Goal: Information Seeking & Learning: Find specific fact

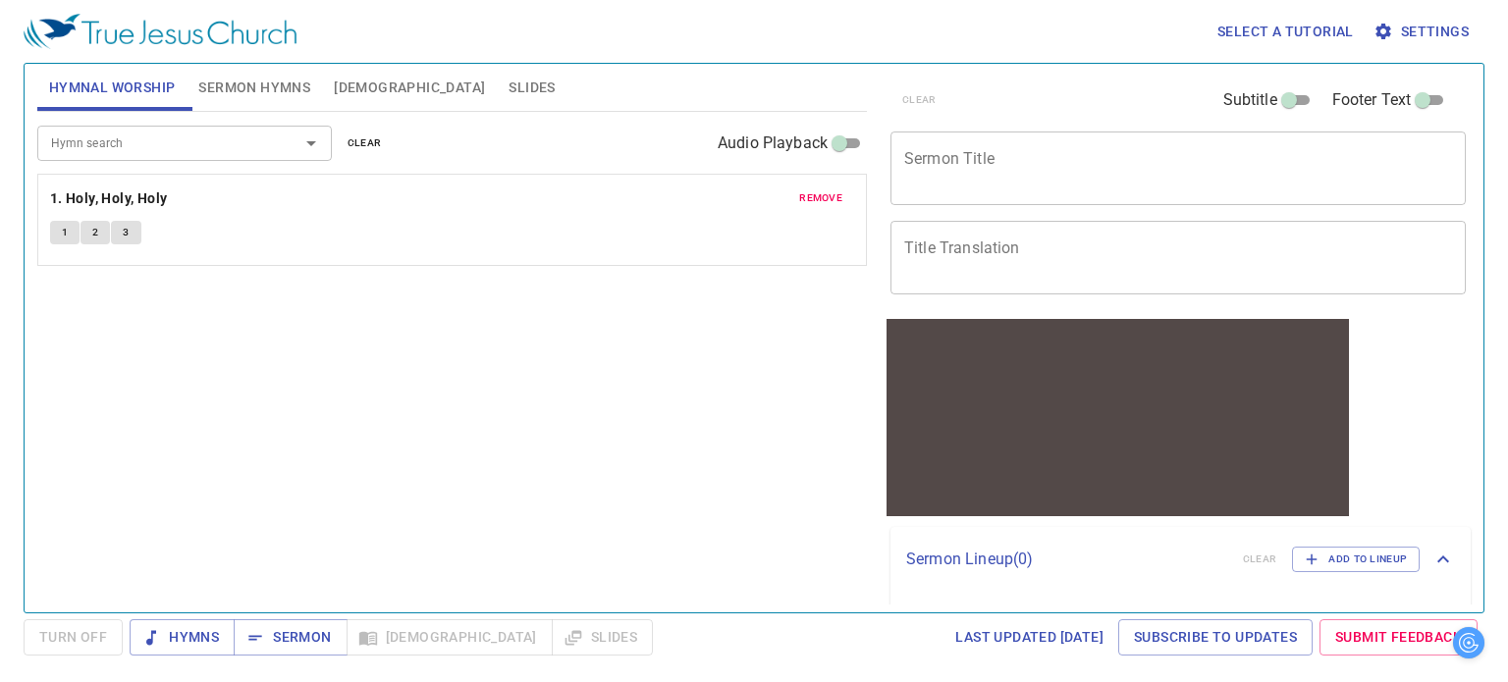
click at [136, 134] on input "Hymn search" at bounding box center [155, 143] width 225 height 23
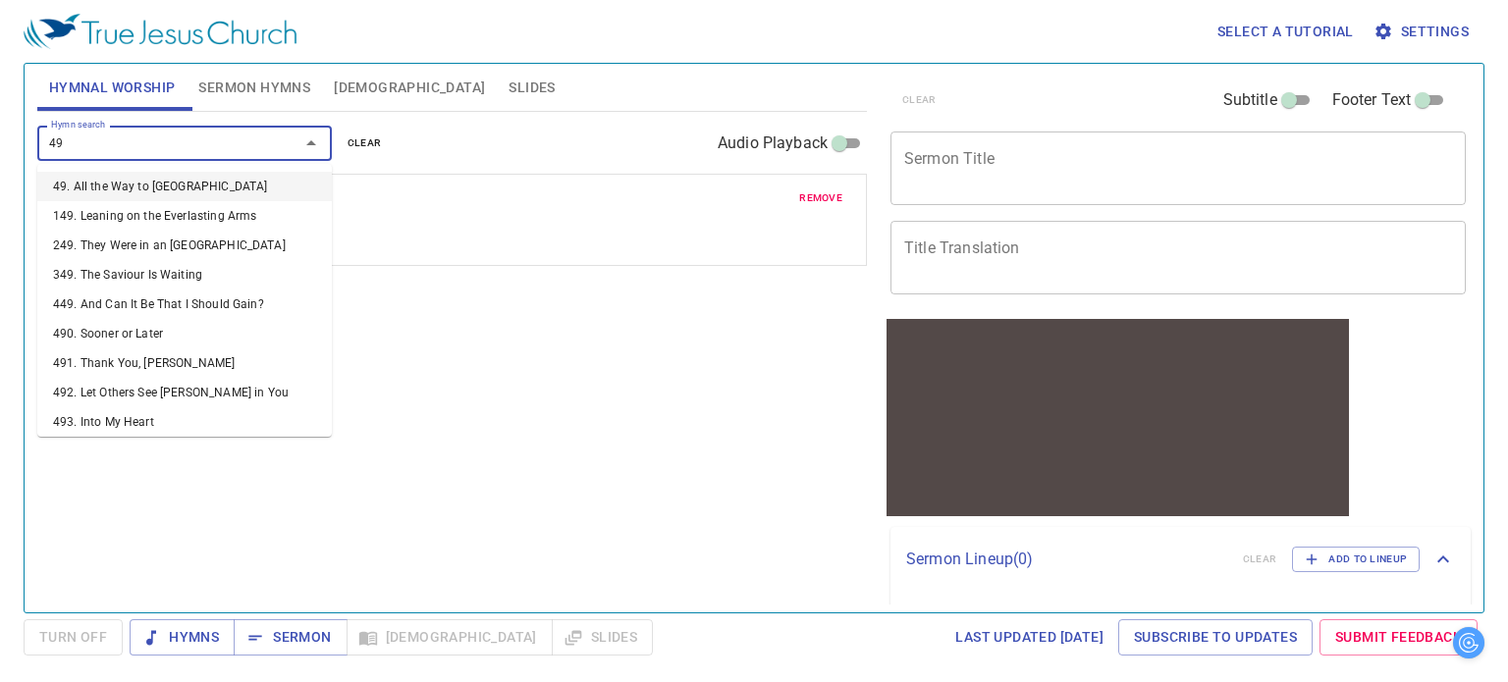
type input "499"
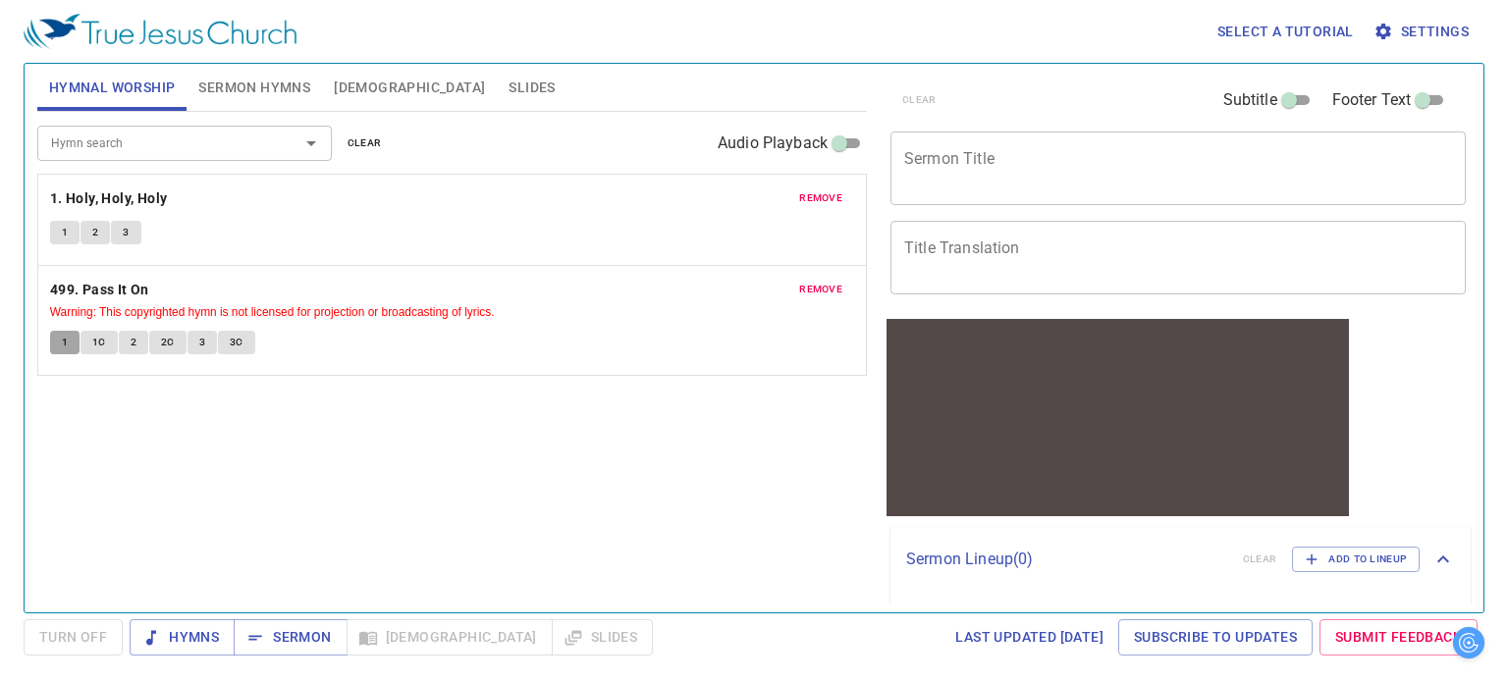
click at [77, 343] on button "1" at bounding box center [64, 343] width 29 height 24
click at [94, 331] on button "1C" at bounding box center [98, 343] width 37 height 24
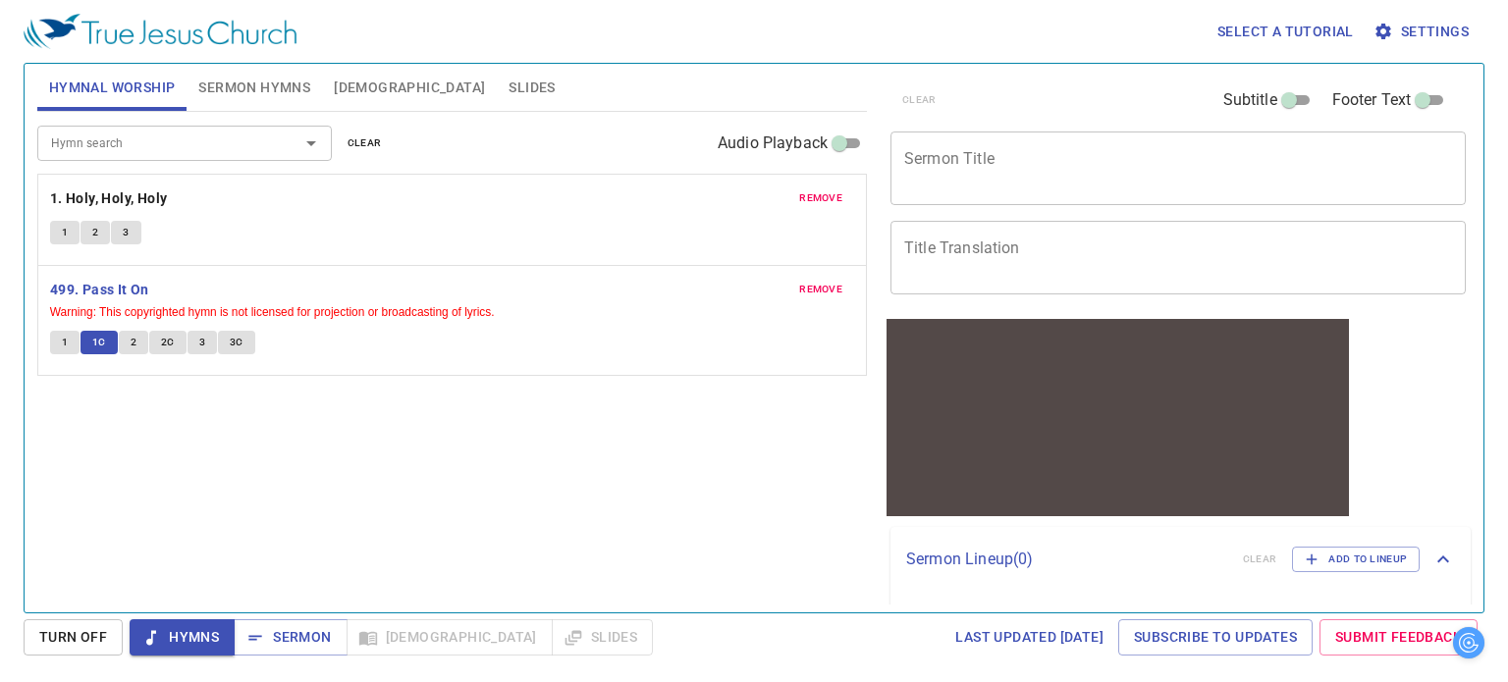
click at [212, 624] on button "Hymns" at bounding box center [182, 637] width 105 height 36
click at [90, 345] on button "1C" at bounding box center [98, 343] width 37 height 24
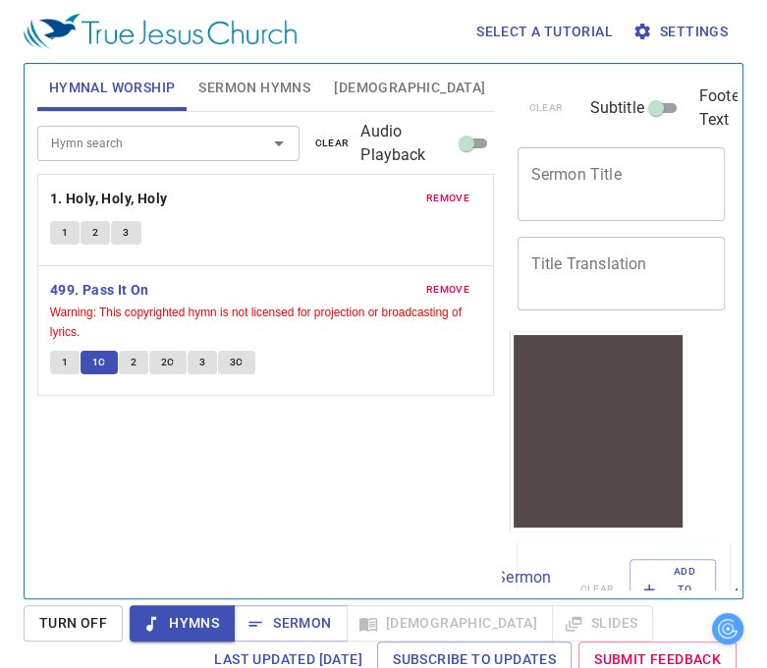
click at [134, 356] on span "2" at bounding box center [134, 362] width 6 height 18
click at [165, 360] on span "2C" at bounding box center [168, 362] width 14 height 18
click at [199, 368] on span "3" at bounding box center [202, 362] width 6 height 18
click at [221, 360] on button "3C" at bounding box center [236, 362] width 37 height 24
click at [298, 350] on div "1 1C 2 2C 3 3C" at bounding box center [265, 364] width 431 height 28
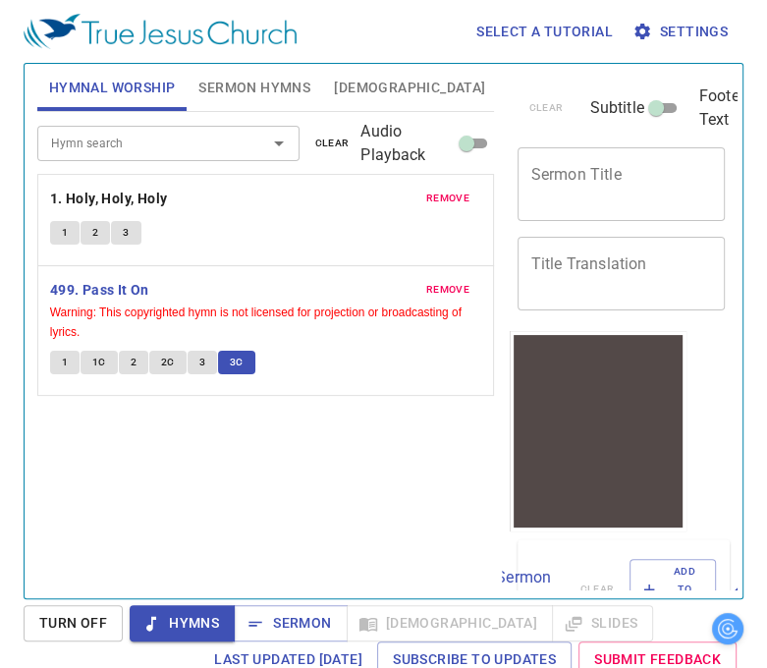
click at [320, 378] on div "remove 499. Pass It On Warning: This copyrighted hymn is not licensed for proje…" at bounding box center [265, 331] width 455 height 130
click at [320, 384] on div "remove 499. Pass It On Warning: This copyrighted hymn is not licensed for proje…" at bounding box center [265, 331] width 455 height 130
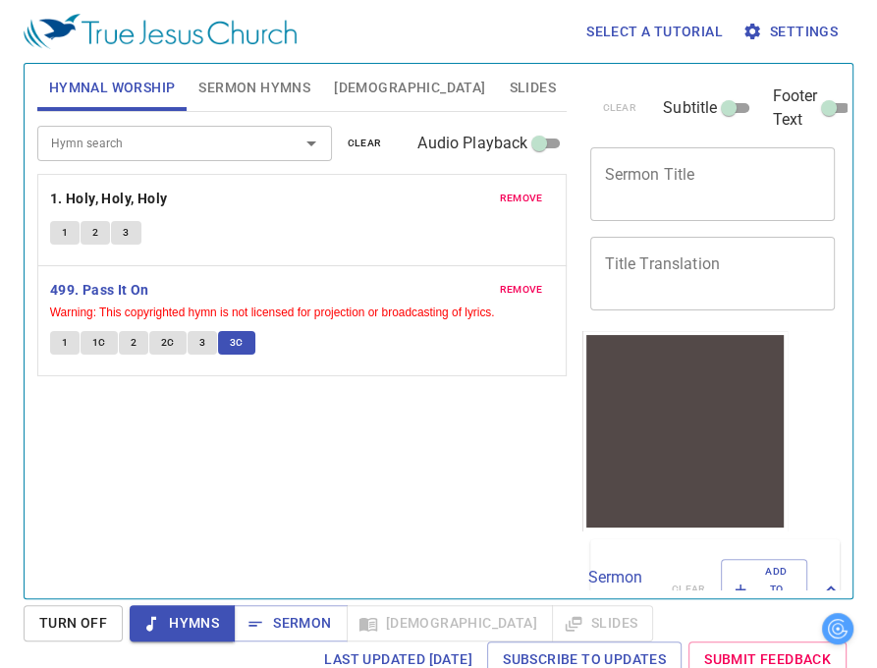
click at [501, 410] on div "Hymn search Hymn search clear Audio Playback remove 1. Holy, Holy, Holy 1 2 3 r…" at bounding box center [302, 346] width 530 height 469
click at [219, 135] on input "Hymn search" at bounding box center [155, 143] width 225 height 23
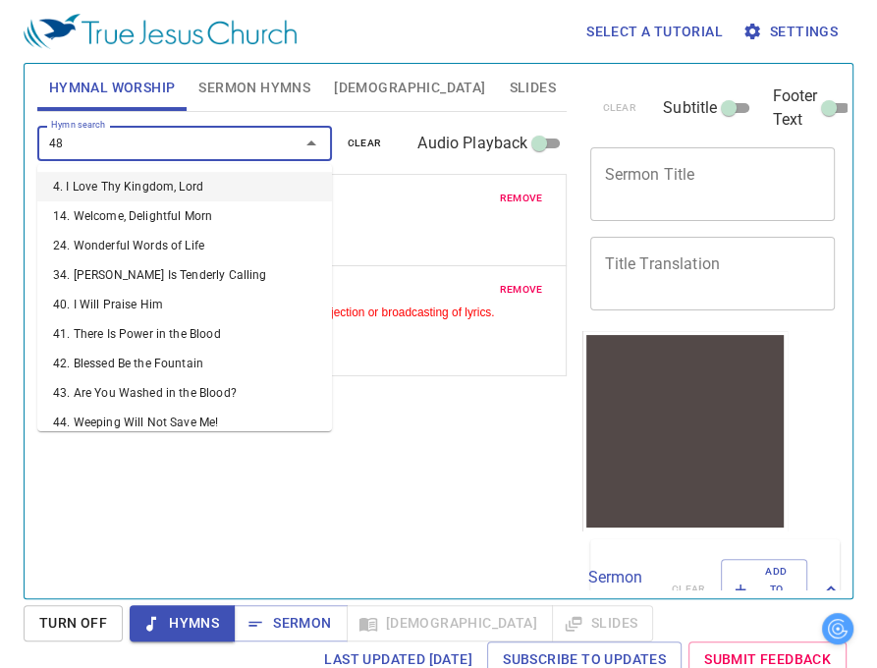
type input "485"
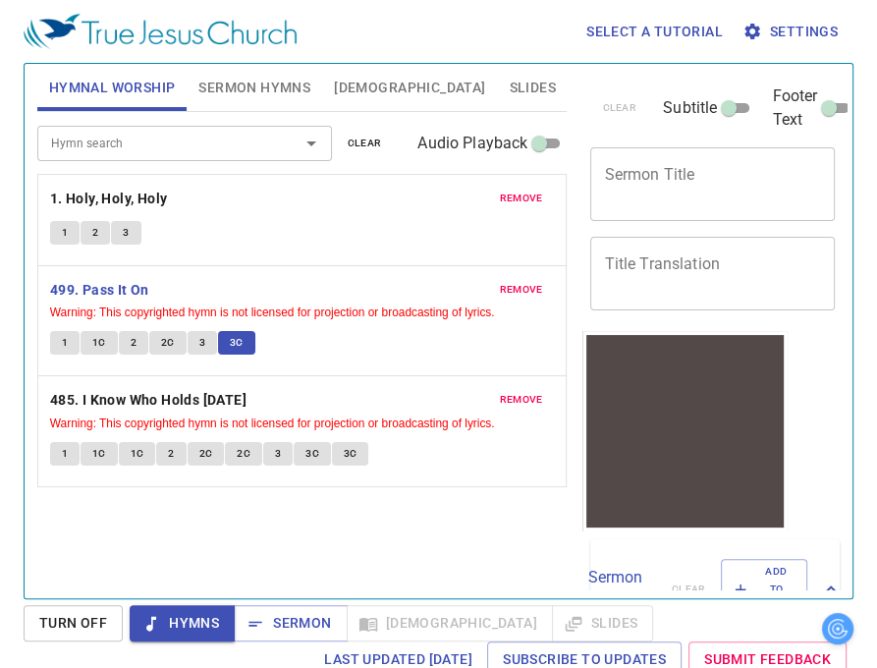
click at [141, 436] on div "remove 485. I Know Who Holds Tomorrow Warning: This copyrighted hymn is not lic…" at bounding box center [302, 431] width 528 height 110
click at [143, 454] on button "1C" at bounding box center [137, 454] width 37 height 24
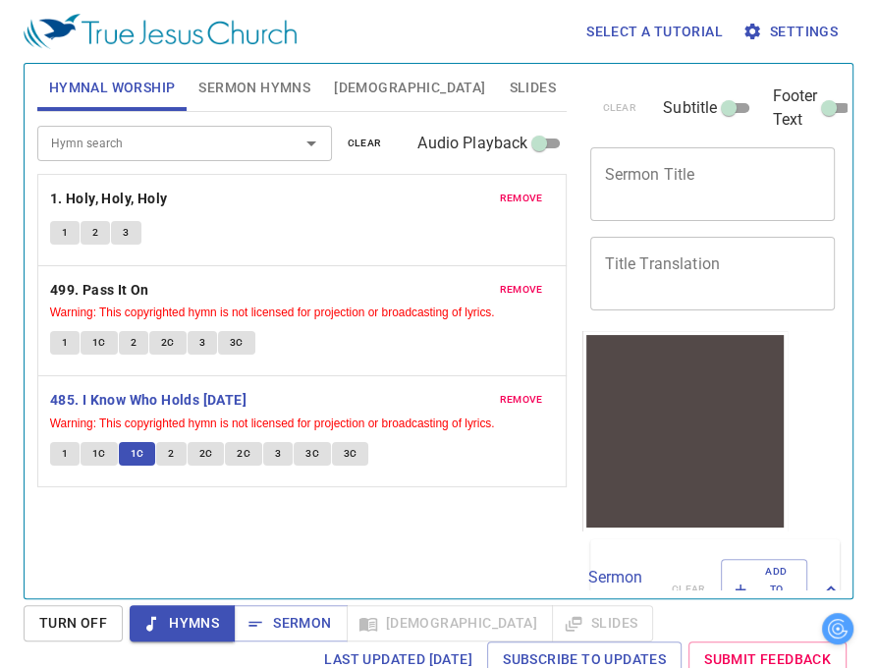
click at [172, 453] on span "2" at bounding box center [171, 454] width 6 height 18
click at [209, 453] on span "2C" at bounding box center [206, 454] width 14 height 18
click at [239, 453] on span "2C" at bounding box center [244, 454] width 14 height 18
click at [275, 455] on span "3" at bounding box center [278, 454] width 6 height 18
click at [505, 412] on span "Warning: This copyrighted hymn is not licensed for projection or broadcasting o…" at bounding box center [302, 422] width 505 height 20
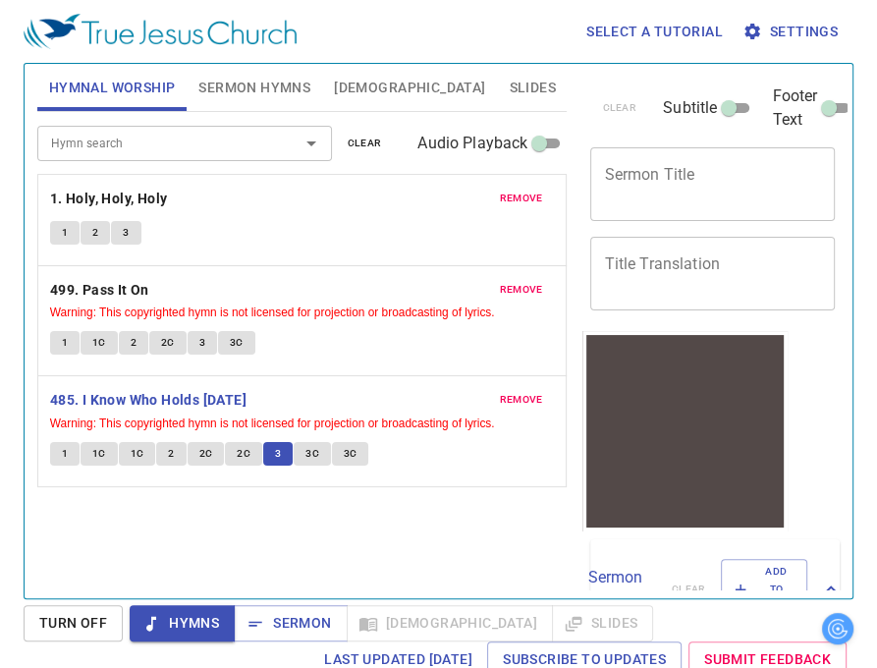
drag, startPoint x: 528, startPoint y: 389, endPoint x: 531, endPoint y: 251, distance: 137.5
click at [528, 388] on button "remove" at bounding box center [521, 400] width 67 height 24
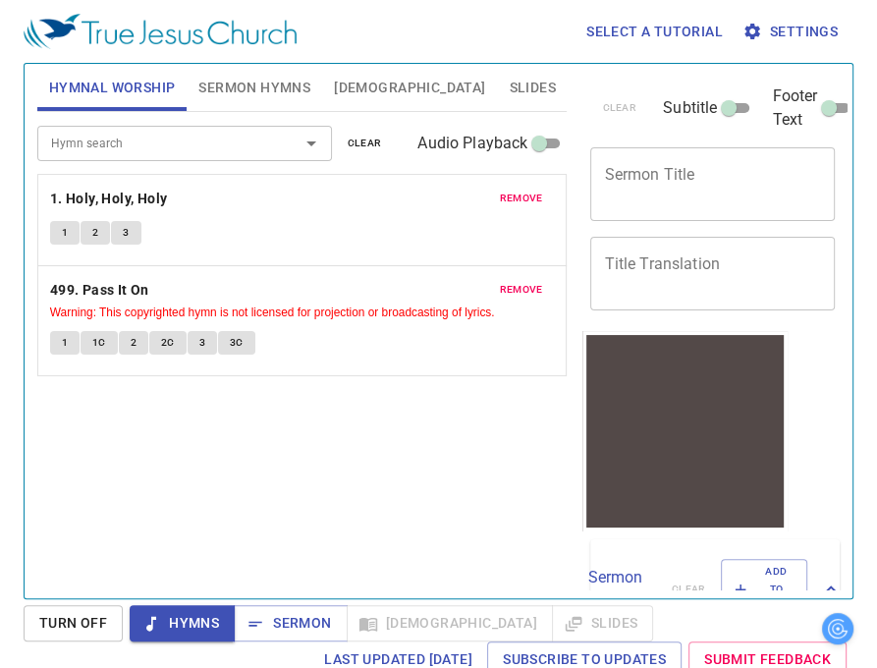
click at [532, 246] on div "1 2 3" at bounding box center [302, 235] width 505 height 28
click at [523, 273] on div "remove 499. Pass It On Warning: This copyrighted hymn is not licensed for proje…" at bounding box center [302, 321] width 528 height 110
drag, startPoint x: 517, startPoint y: 297, endPoint x: 518, endPoint y: 227, distance: 70.7
click at [517, 295] on button "remove" at bounding box center [521, 290] width 67 height 24
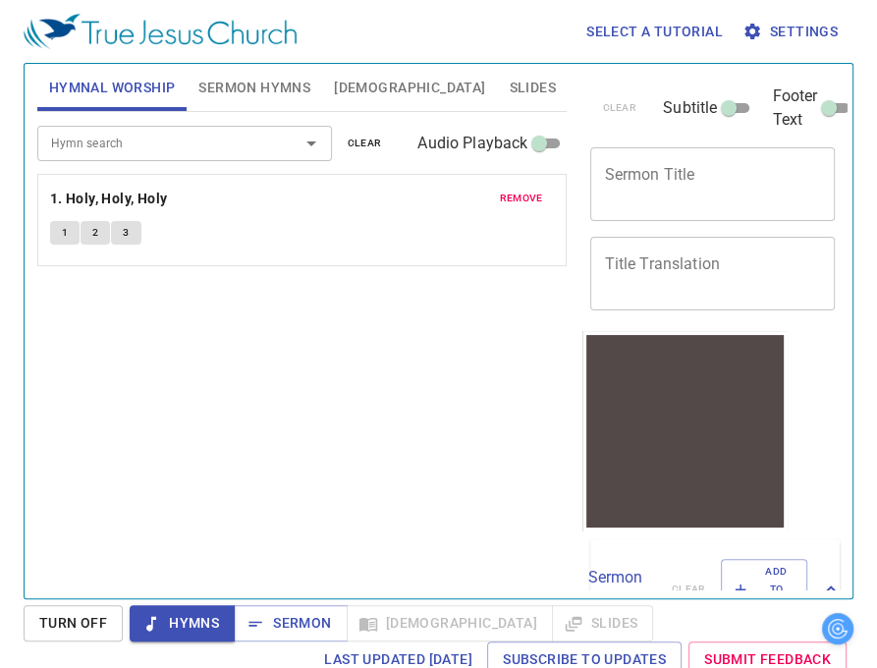
click at [521, 203] on span "remove" at bounding box center [521, 198] width 43 height 18
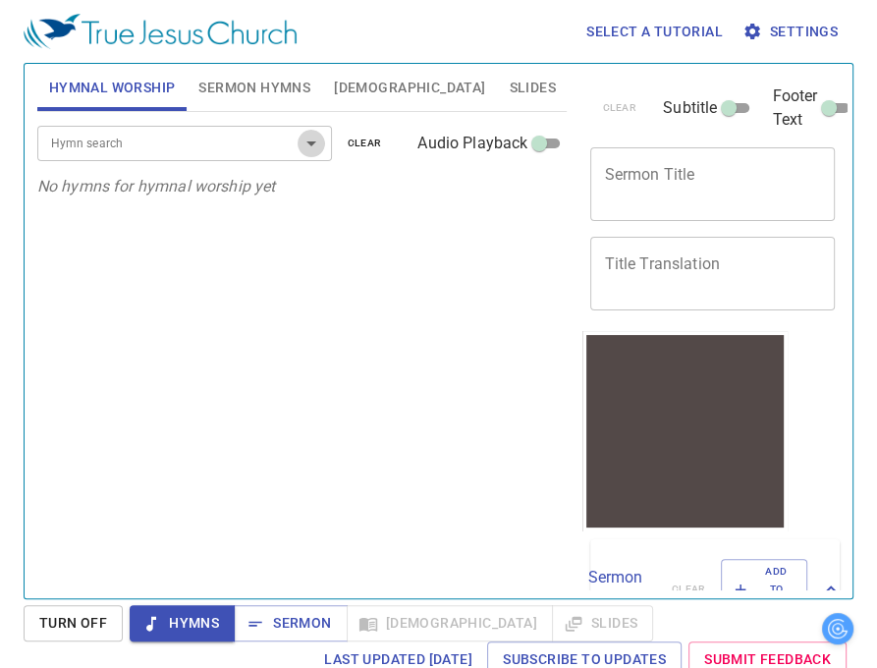
click at [297, 147] on button "Open" at bounding box center [310, 143] width 27 height 27
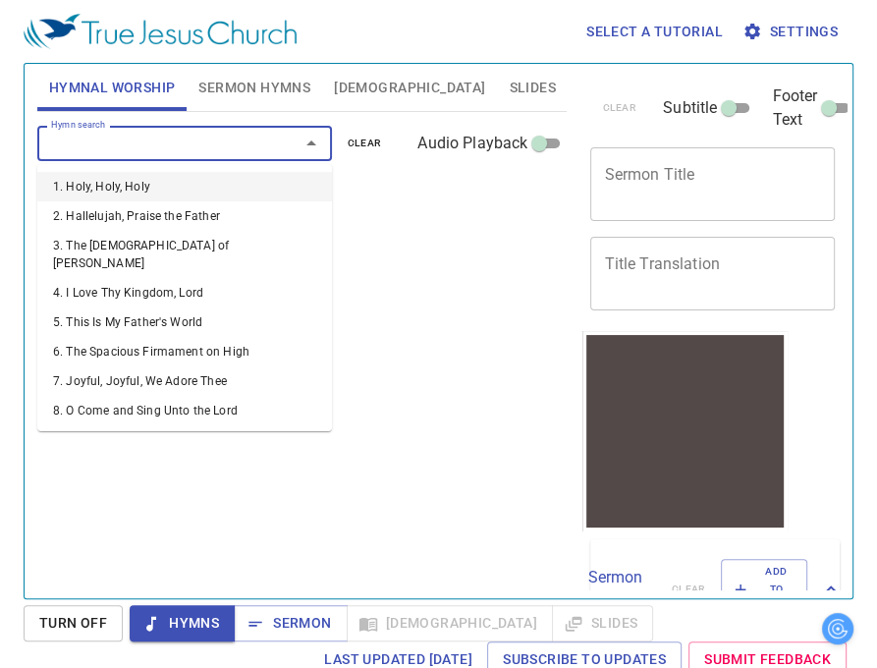
click at [208, 136] on input "Hymn search" at bounding box center [155, 143] width 225 height 23
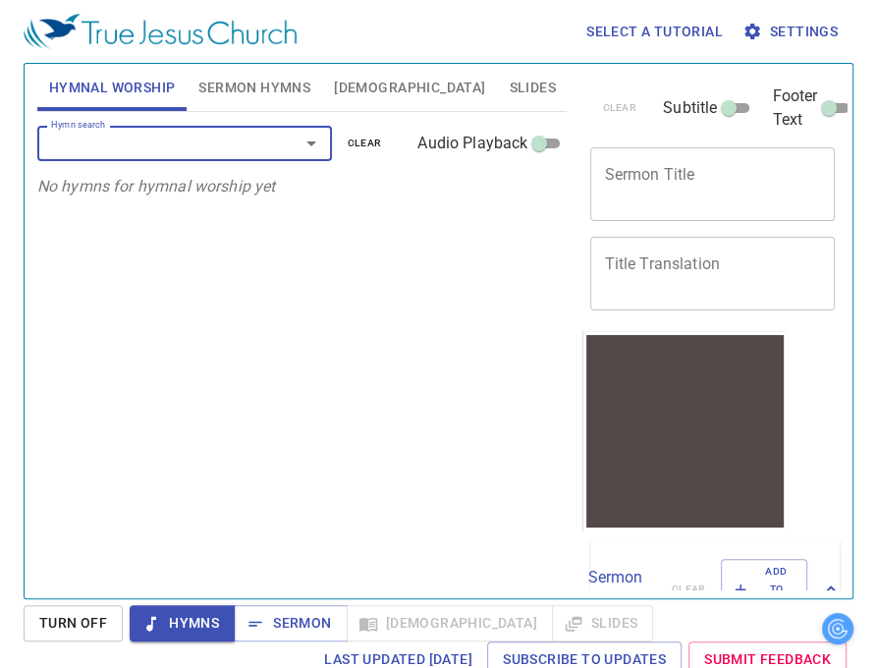
click at [192, 133] on input "Hymn search" at bounding box center [155, 143] width 225 height 23
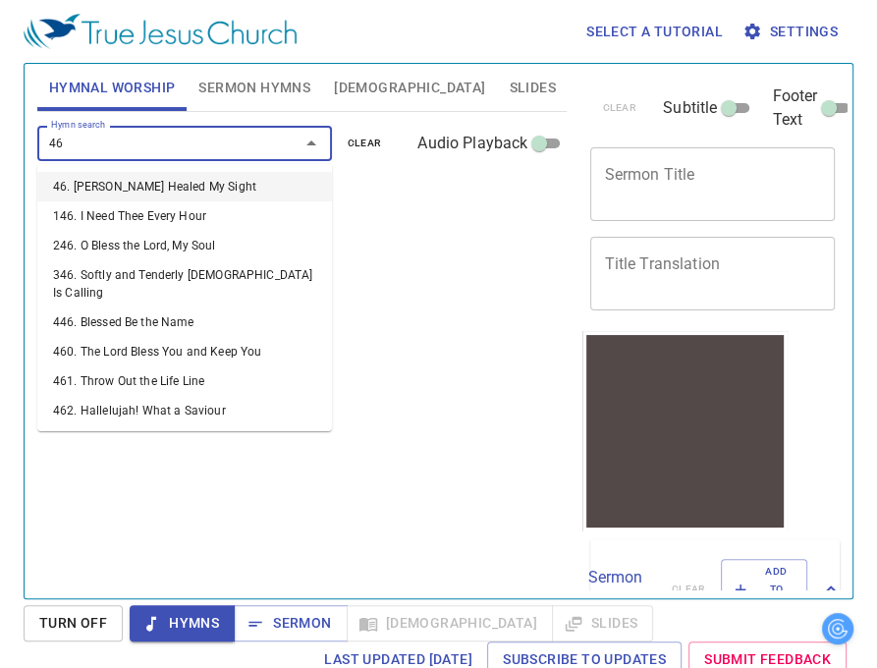
type input "469"
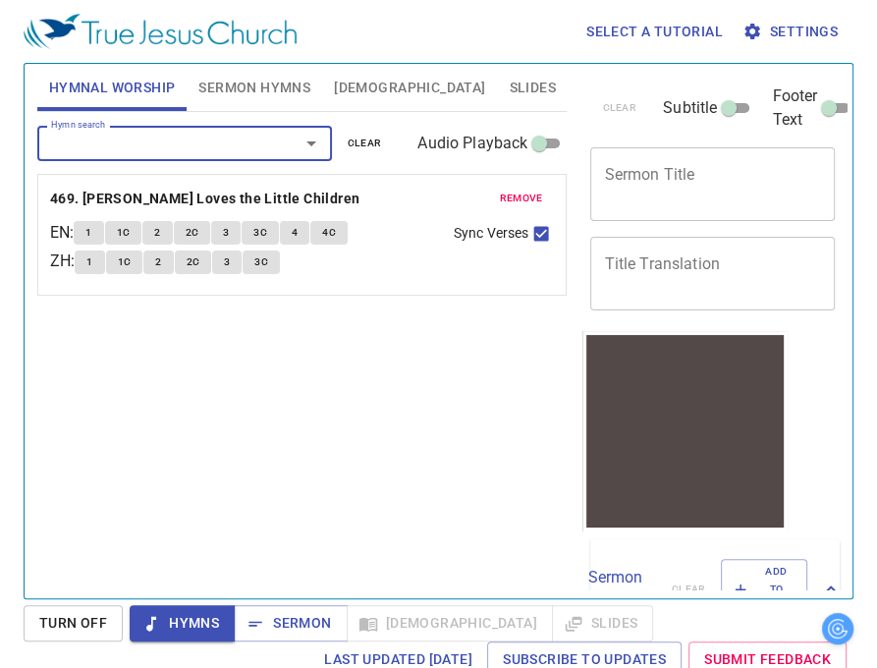
click at [91, 238] on span "1" at bounding box center [88, 233] width 6 height 18
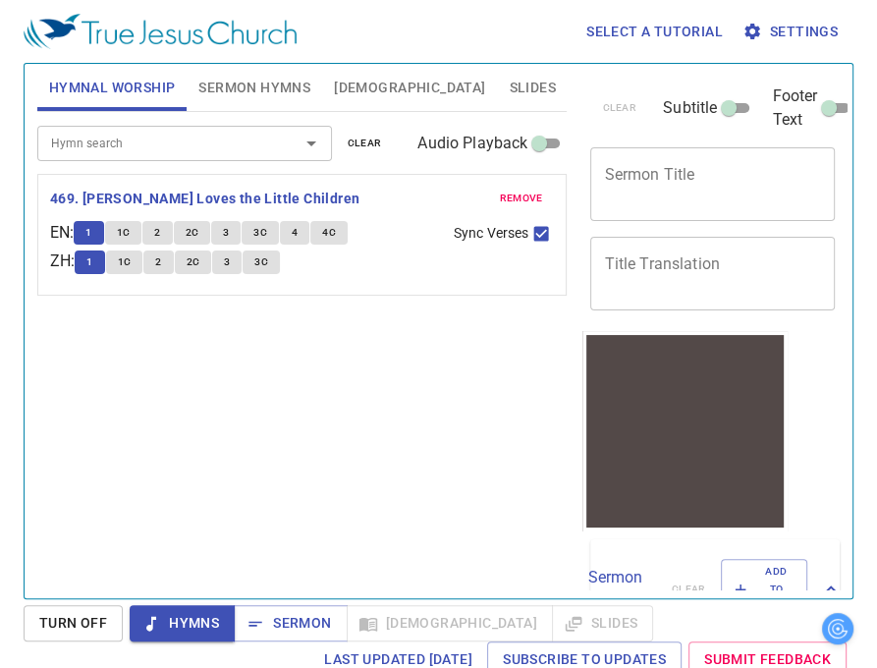
click at [522, 93] on div "Hymnal Worship Sermon Hymns Bible Slides" at bounding box center [302, 87] width 530 height 47
click at [781, 37] on span "Settings" at bounding box center [791, 32] width 91 height 25
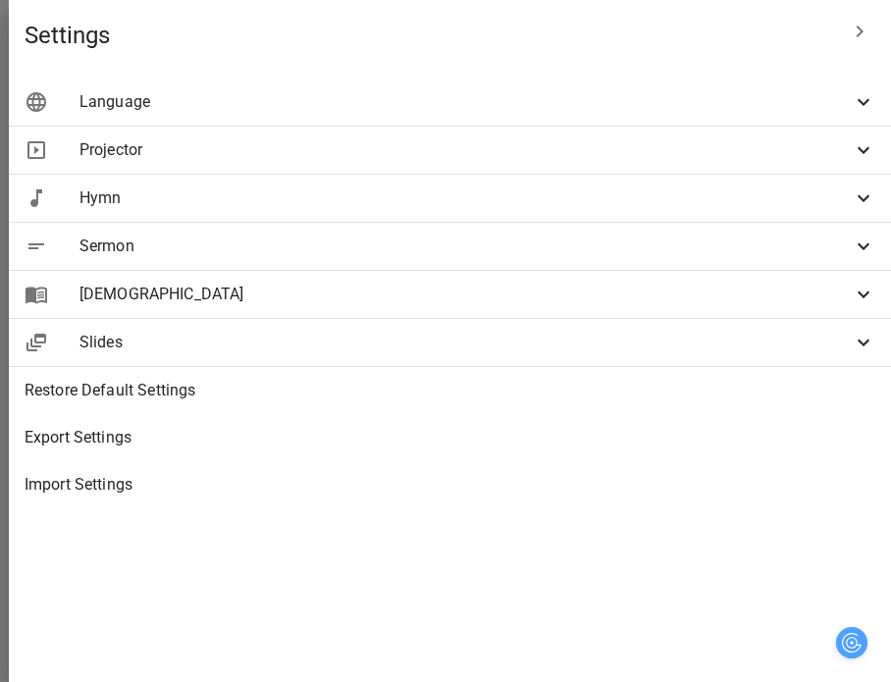
click at [549, 114] on div "Language" at bounding box center [450, 102] width 883 height 47
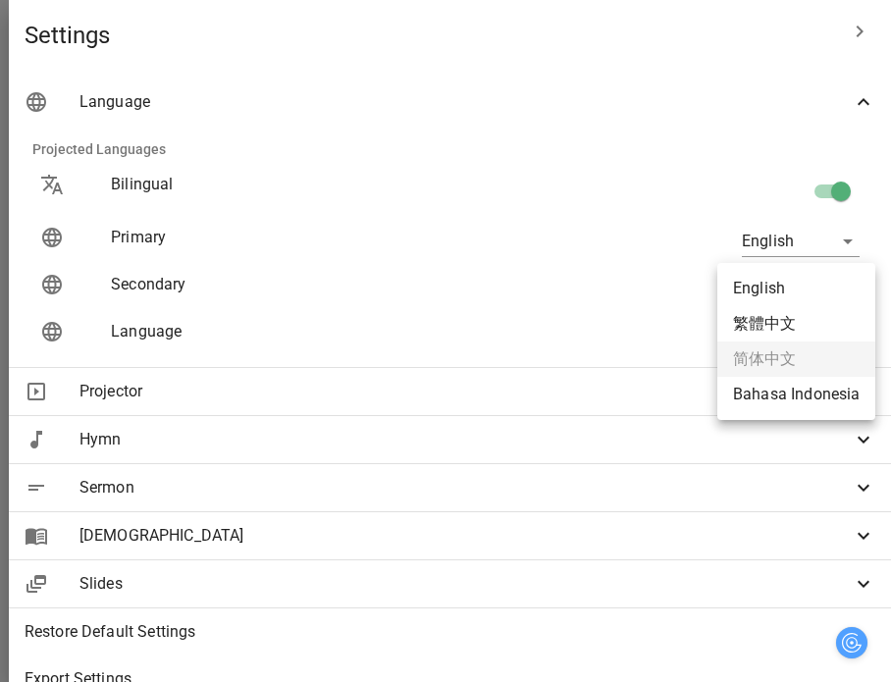
click at [793, 290] on body "Select a tutorial Settings Hymnal Worship Sermon Hymns Bible Slides Hymn search…" at bounding box center [445, 341] width 891 height 682
click at [192, 435] on div at bounding box center [445, 341] width 891 height 682
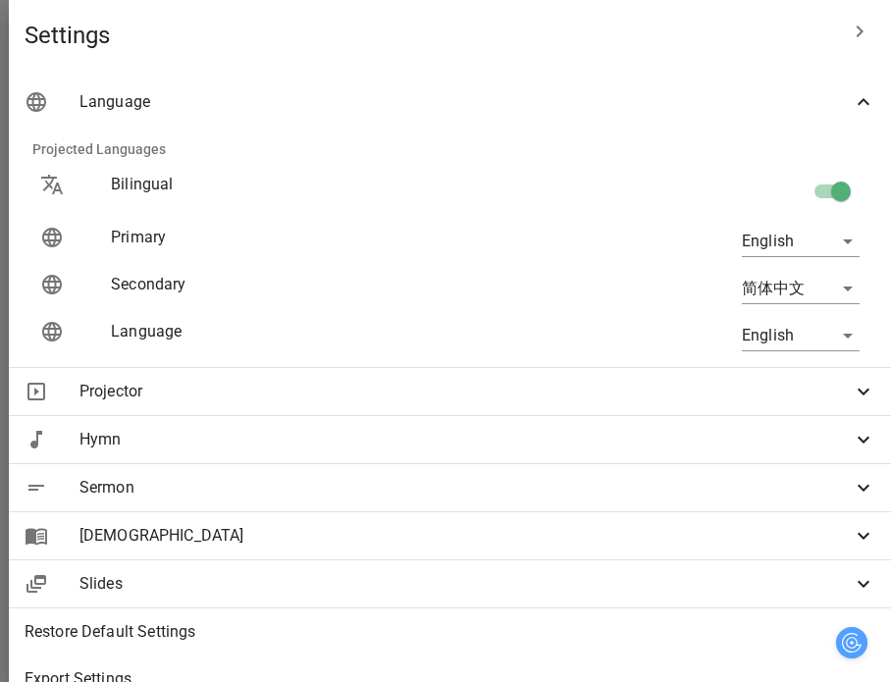
click at [129, 243] on div at bounding box center [445, 341] width 891 height 682
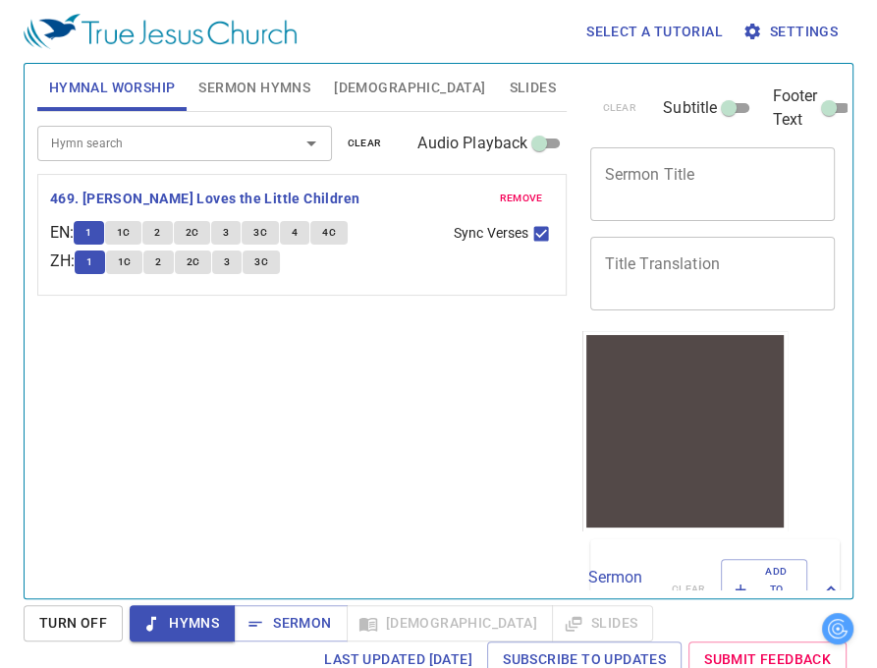
click at [126, 229] on span "1C" at bounding box center [124, 233] width 14 height 18
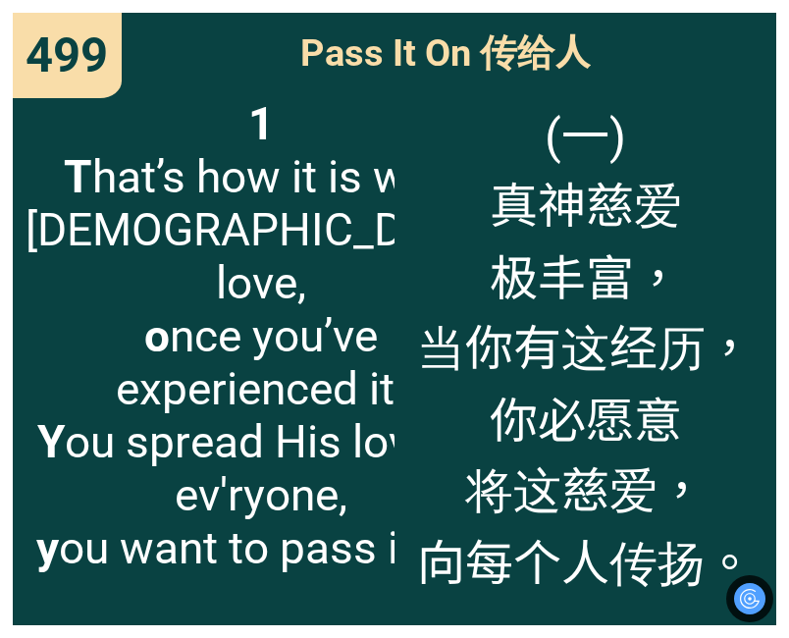
click at [656, 207] on span "(一) 真神慈爱 极丰富， 当你有这经历， 你必愿意 将这慈爱， 向每个人传扬。" at bounding box center [585, 347] width 337 height 500
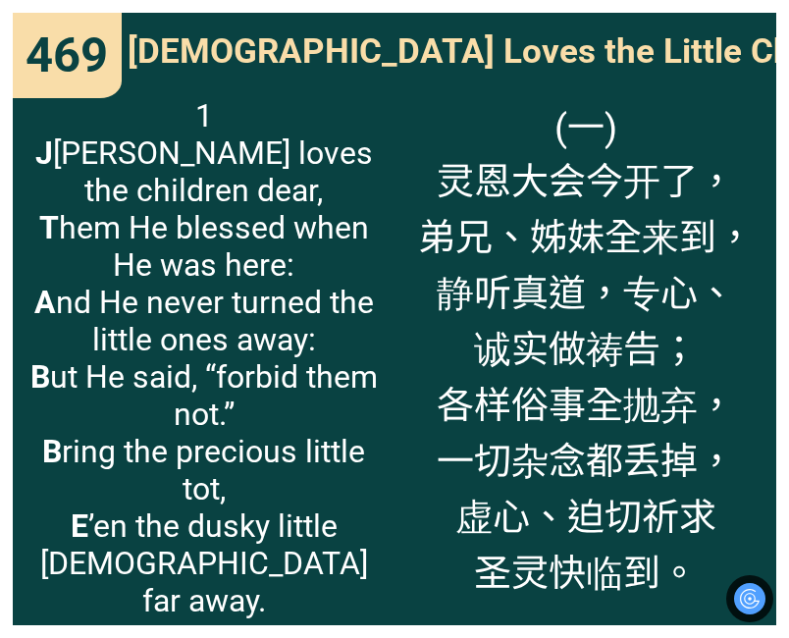
click at [558, 337] on span "(一) 灵恩大会今开了， 弟兄、姊妹全来到， [PERSON_NAME]听真道，专心、 诚实做祷告； 各样俗事全抛弃， 一切杂念都丢掉， 虚心、迫切祈求 圣灵…" at bounding box center [586, 348] width 336 height 502
